Goal: Information Seeking & Learning: Check status

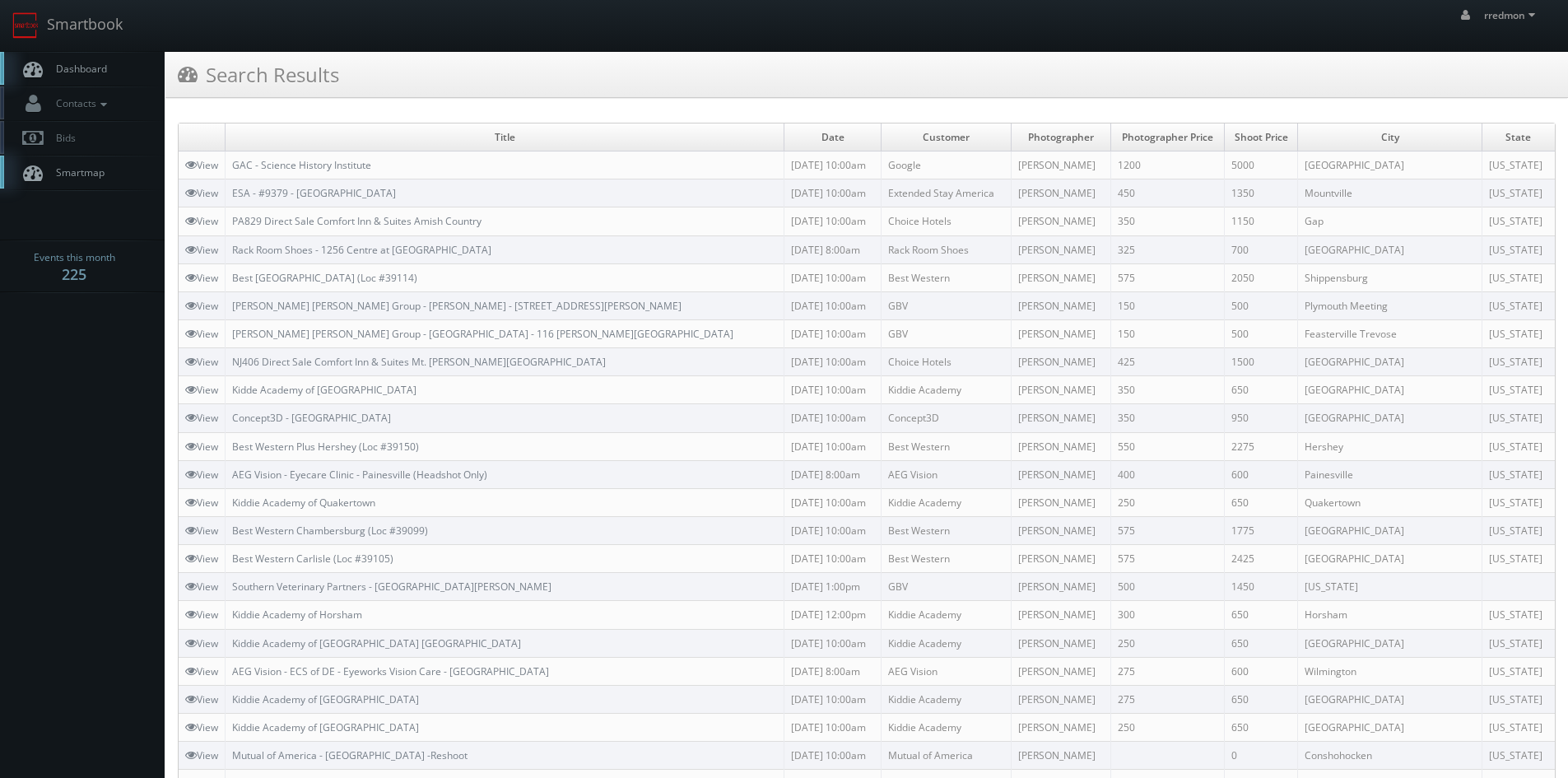
click at [98, 67] on span "Dashboard" at bounding box center [77, 68] width 59 height 14
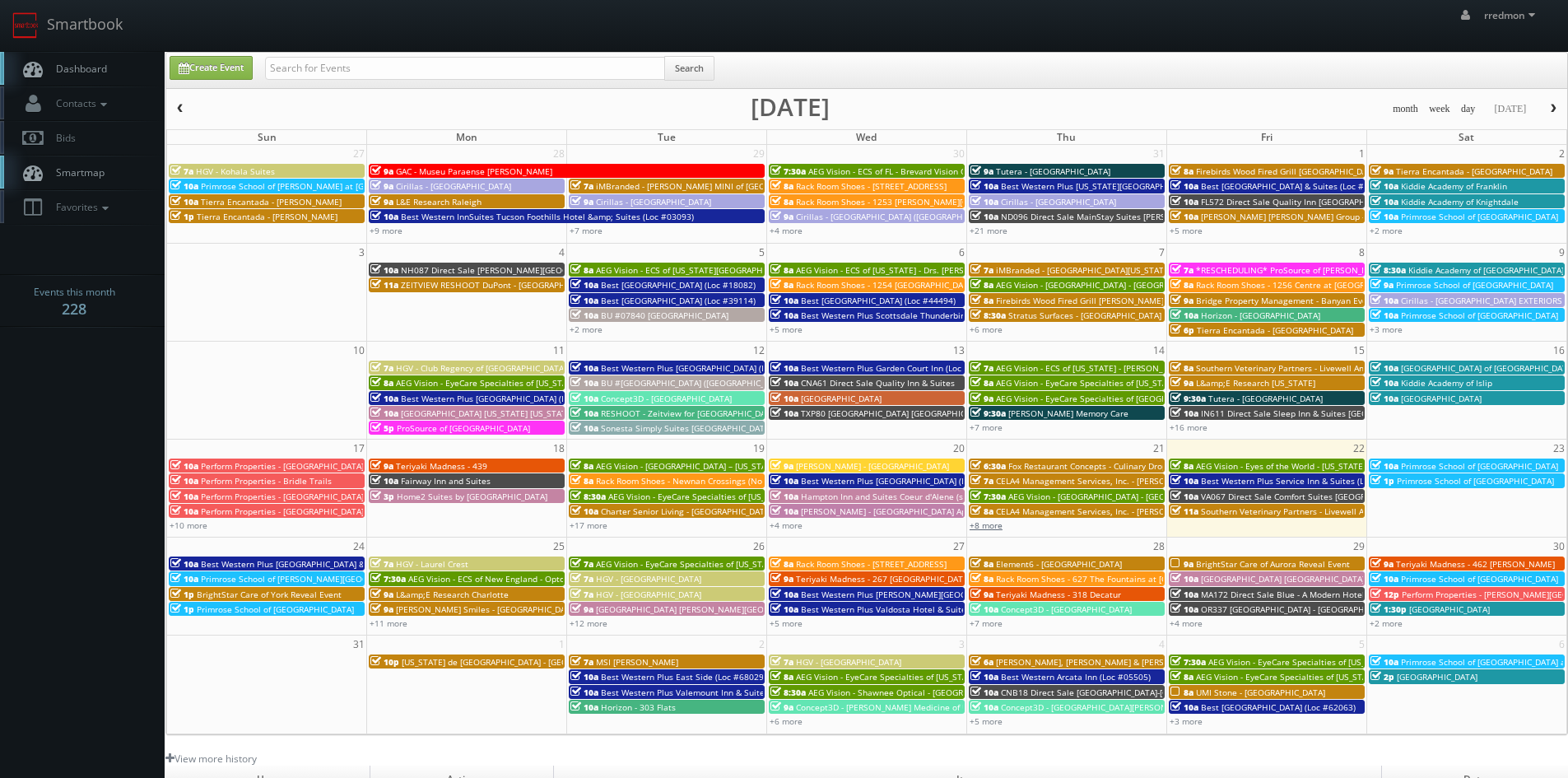
click at [987, 529] on link "+8 more" at bounding box center [985, 525] width 33 height 12
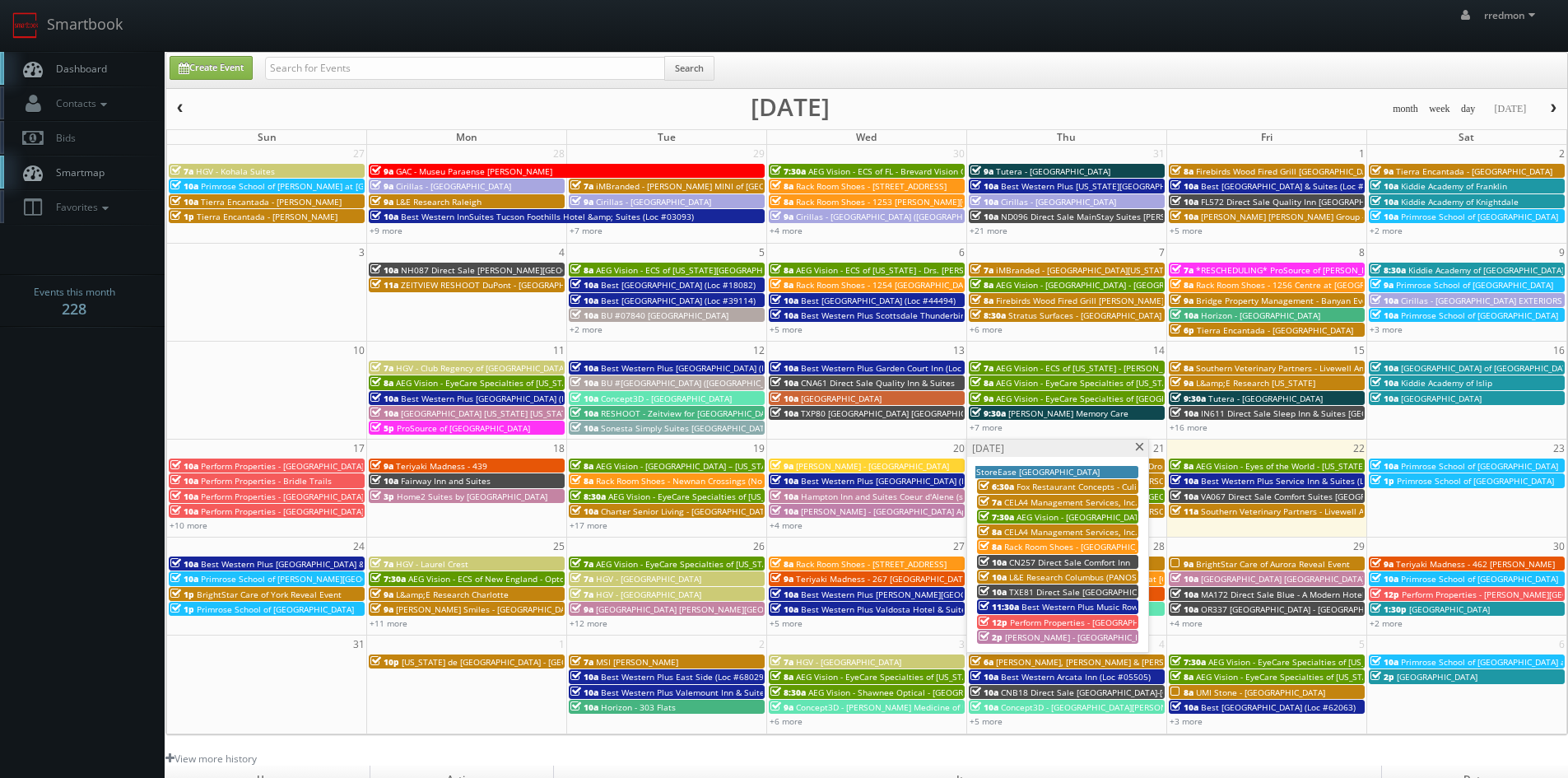
click at [1039, 623] on span "Perform Properties - [GEOGRAPHIC_DATA]" at bounding box center [1092, 623] width 163 height 12
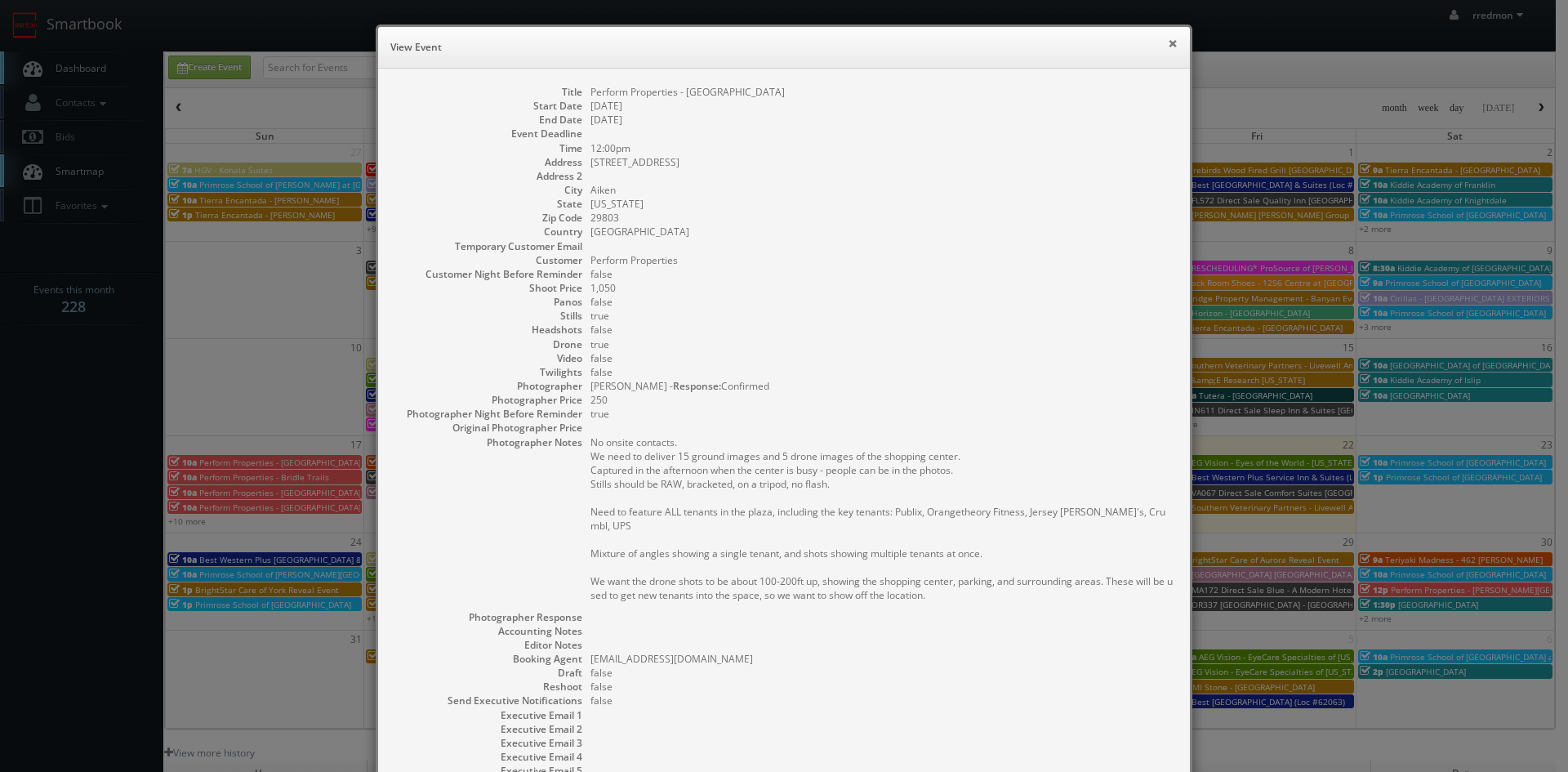
click at [1168, 41] on button "×" at bounding box center [1173, 43] width 10 height 12
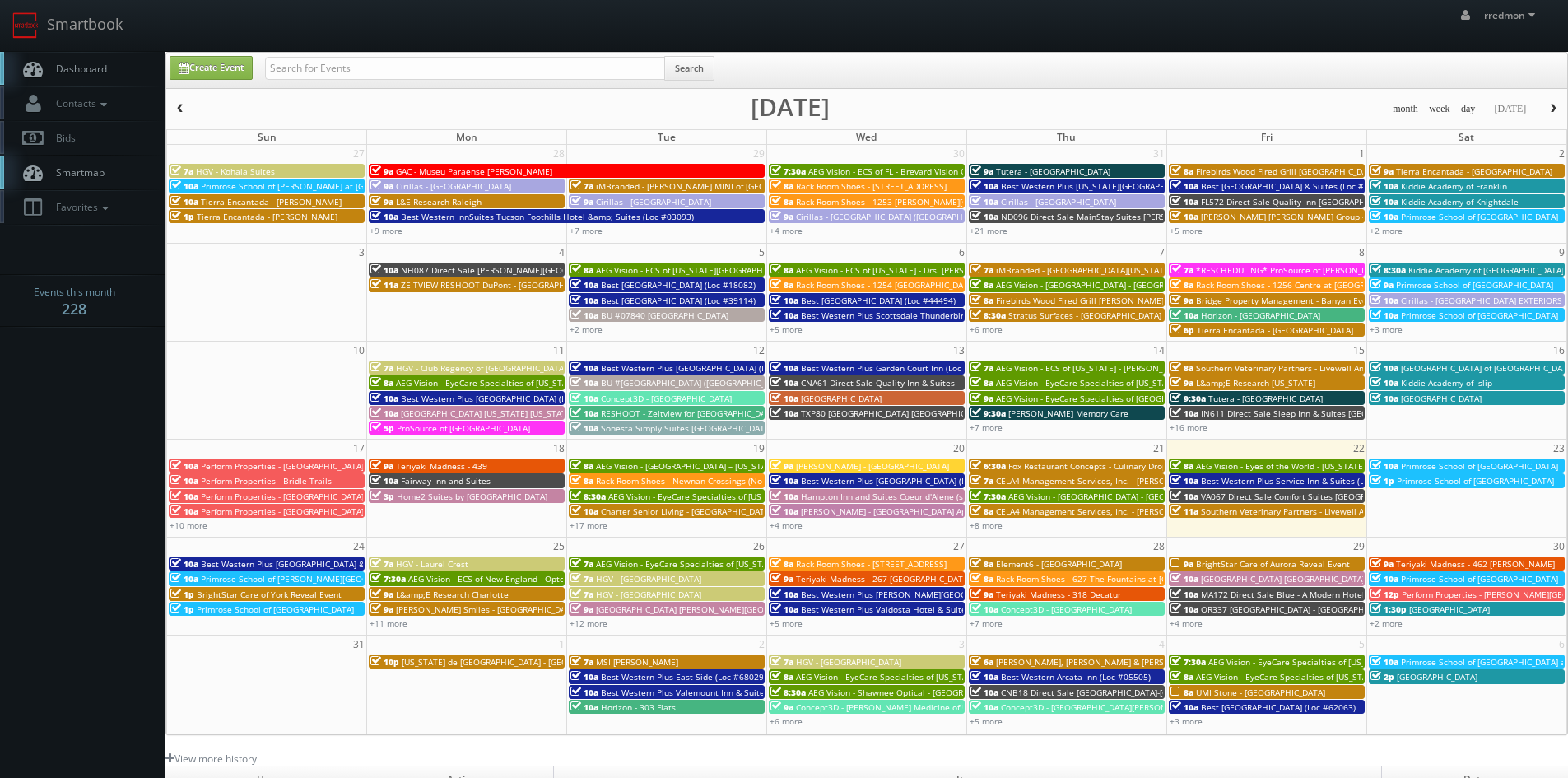
click at [1239, 494] on span "VA067 Direct Sale Comfort Suites [GEOGRAPHIC_DATA]" at bounding box center [1309, 497] width 215 height 12
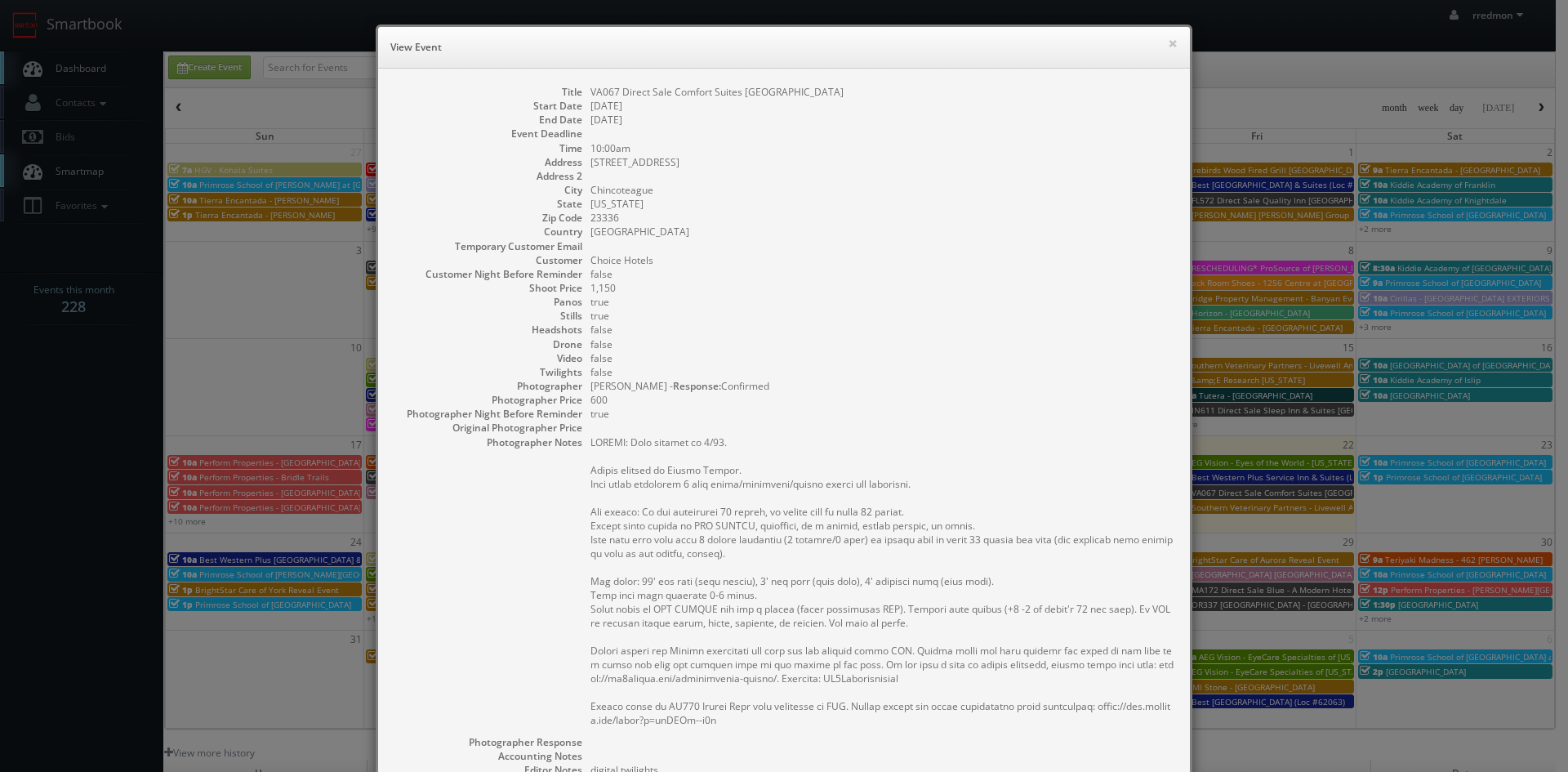
drag, startPoint x: 911, startPoint y: 94, endPoint x: 584, endPoint y: 89, distance: 327.0
click at [590, 89] on dd "VA067 Direct Sale Comfort Suites [GEOGRAPHIC_DATA]" at bounding box center [882, 92] width 583 height 14
copy dd "VA067 Direct Sale Comfort Suites [GEOGRAPHIC_DATA]"
click at [1168, 44] on button "×" at bounding box center [1173, 43] width 10 height 12
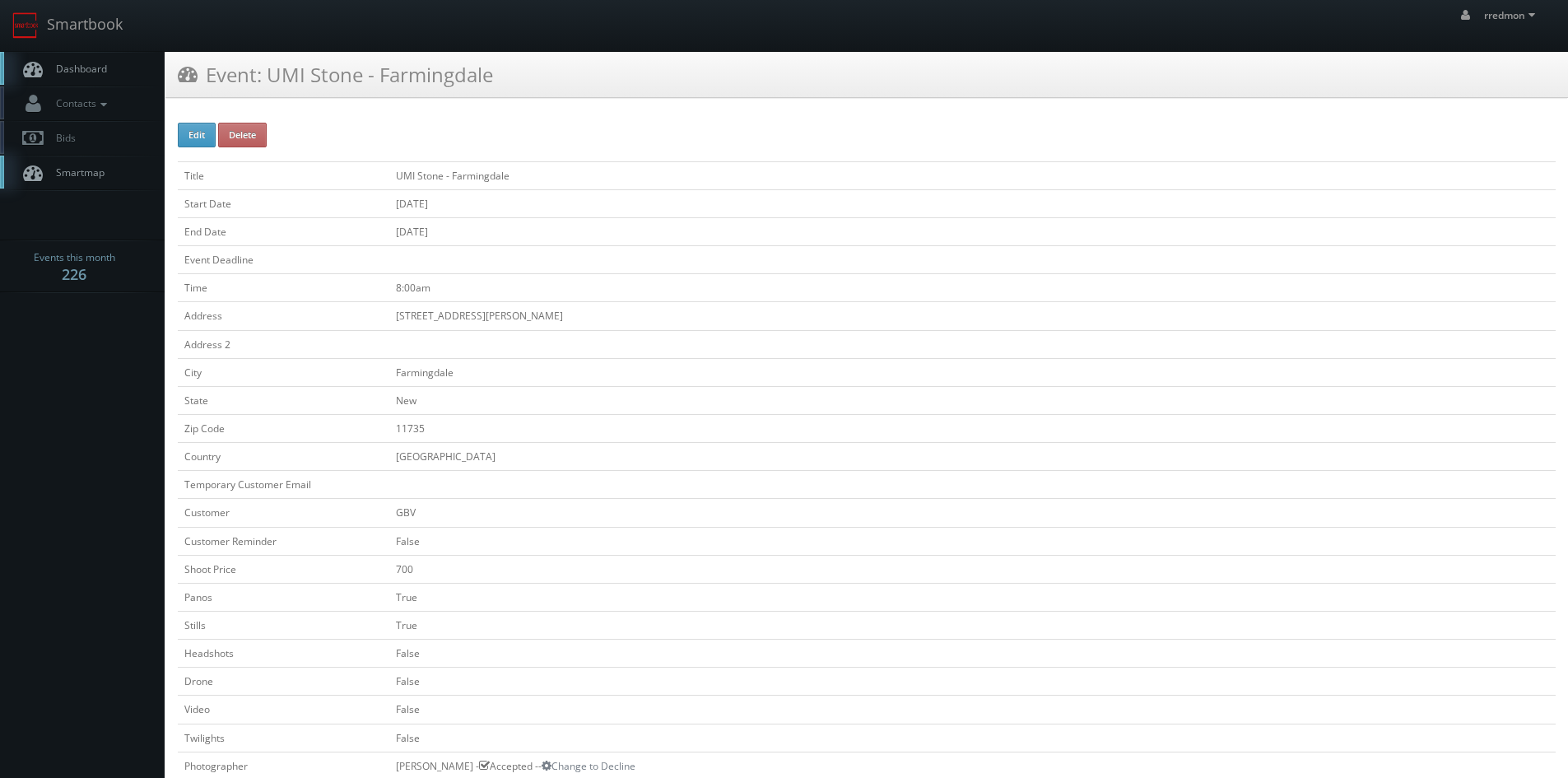
click at [95, 71] on span "Dashboard" at bounding box center [77, 68] width 59 height 14
